Goal: Information Seeking & Learning: Learn about a topic

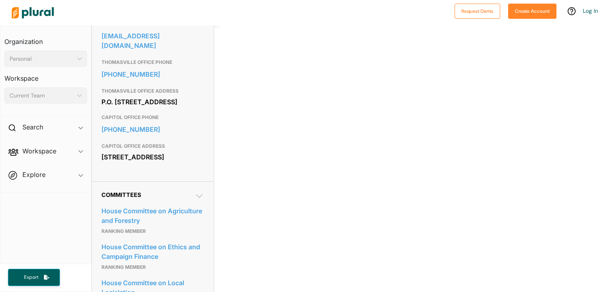
scroll to position [283, 0]
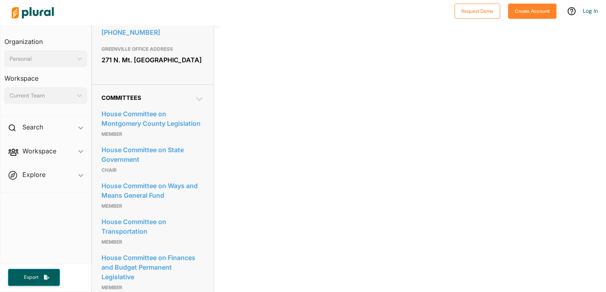
scroll to position [374, 0]
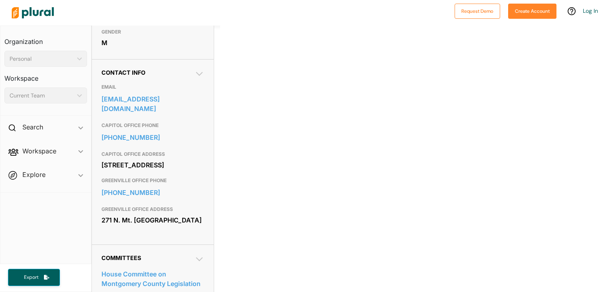
scroll to position [215, 0]
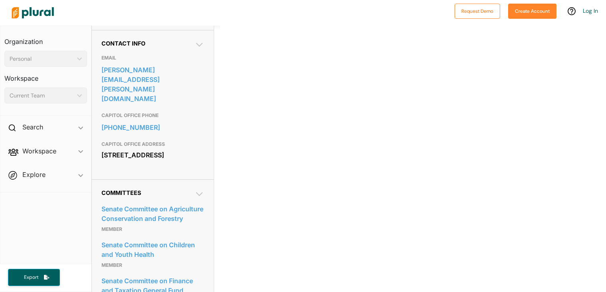
scroll to position [225, 0]
